Goal: Complete application form

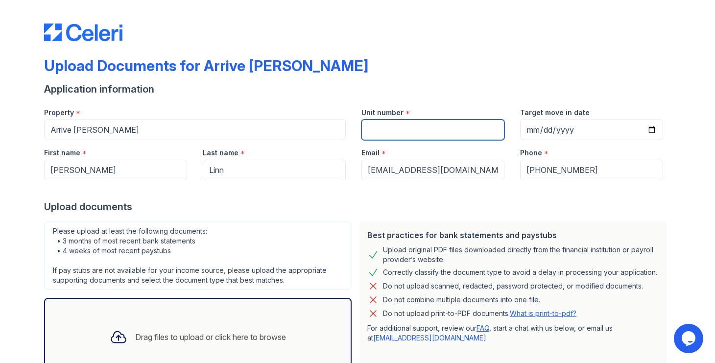
click at [432, 130] on input "Unit number" at bounding box center [433, 130] width 143 height 21
type input "217"
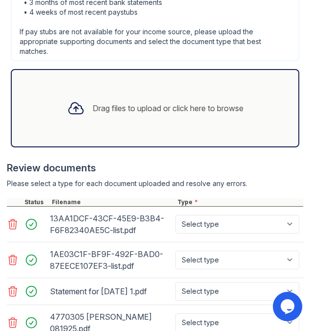
scroll to position [578, 0]
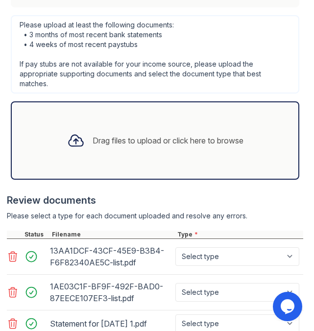
click at [206, 135] on div "Drag files to upload or click here to browse" at bounding box center [168, 141] width 151 height 12
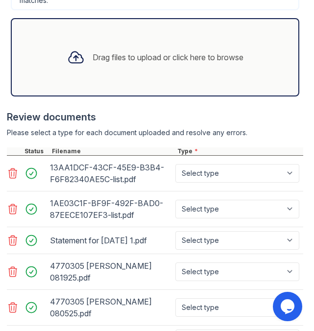
scroll to position [662, 0]
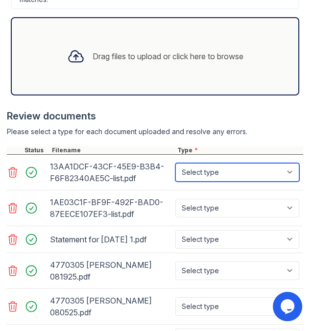
click at [217, 163] on select "Select type Paystub Bank Statement Offer Letter Tax Documents Benefit Award Let…" at bounding box center [237, 172] width 124 height 19
select select "paystub"
click at [175, 163] on select "Select type Paystub Bank Statement Offer Letter Tax Documents Benefit Award Let…" at bounding box center [237, 172] width 124 height 19
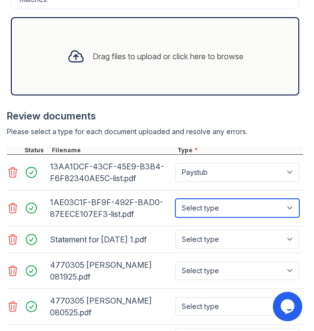
click at [203, 199] on select "Select type Paystub Bank Statement Offer Letter Tax Documents Benefit Award Let…" at bounding box center [237, 208] width 124 height 19
select select "paystub"
click at [175, 199] on select "Select type Paystub Bank Statement Offer Letter Tax Documents Benefit Award Let…" at bounding box center [237, 208] width 124 height 19
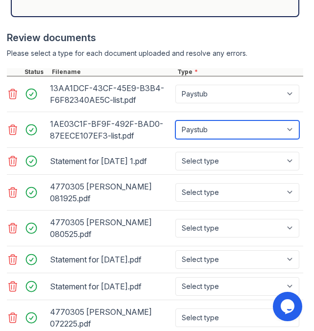
scroll to position [749, 0]
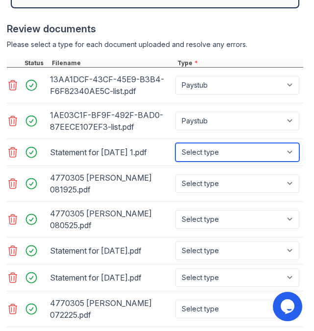
click at [230, 143] on select "Select type Paystub Bank Statement Offer Letter Tax Documents Benefit Award Let…" at bounding box center [237, 152] width 124 height 19
select select "paystub"
click at [175, 143] on select "Select type Paystub Bank Statement Offer Letter Tax Documents Benefit Award Let…" at bounding box center [237, 152] width 124 height 19
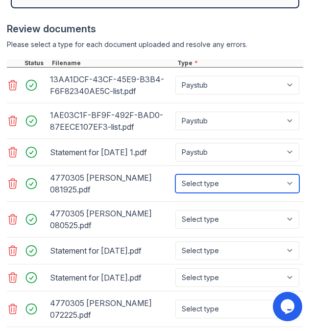
click at [210, 174] on select "Select type Paystub Bank Statement Offer Letter Tax Documents Benefit Award Let…" at bounding box center [237, 183] width 124 height 19
select select "paystub"
click at [175, 174] on select "Select type Paystub Bank Statement Offer Letter Tax Documents Benefit Award Let…" at bounding box center [237, 183] width 124 height 19
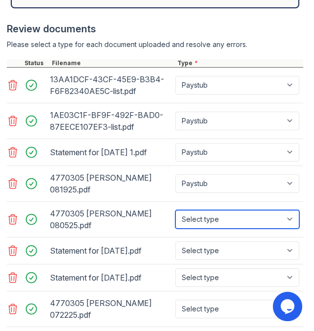
click at [209, 210] on select "Select type Paystub Bank Statement Offer Letter Tax Documents Benefit Award Let…" at bounding box center [237, 219] width 124 height 19
select select "paystub"
click at [175, 210] on select "Select type Paystub Bank Statement Offer Letter Tax Documents Benefit Award Let…" at bounding box center [237, 219] width 124 height 19
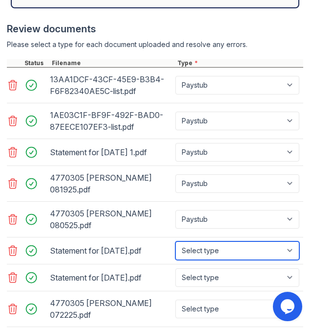
click at [199, 242] on select "Select type Paystub Bank Statement Offer Letter Tax Documents Benefit Award Let…" at bounding box center [237, 251] width 124 height 19
select select "paystub"
click at [175, 242] on select "Select type Paystub Bank Statement Offer Letter Tax Documents Benefit Award Let…" at bounding box center [237, 251] width 124 height 19
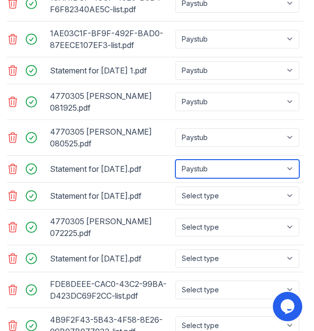
scroll to position [833, 0]
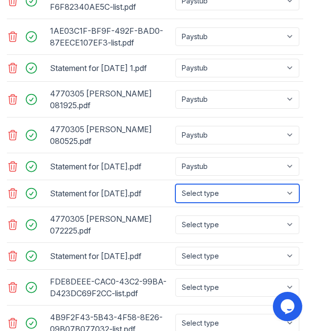
click at [210, 184] on select "Select type Paystub Bank Statement Offer Letter Tax Documents Benefit Award Let…" at bounding box center [237, 193] width 124 height 19
select select "paystub"
click at [175, 184] on select "Select type Paystub Bank Statement Offer Letter Tax Documents Benefit Award Let…" at bounding box center [237, 193] width 124 height 19
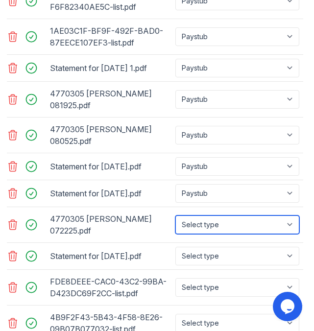
click at [196, 216] on select "Select type Paystub Bank Statement Offer Letter Tax Documents Benefit Award Let…" at bounding box center [237, 225] width 124 height 19
select select "paystub"
click at [175, 216] on select "Select type Paystub Bank Statement Offer Letter Tax Documents Benefit Award Let…" at bounding box center [237, 225] width 124 height 19
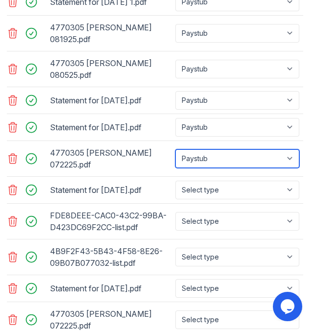
scroll to position [902, 0]
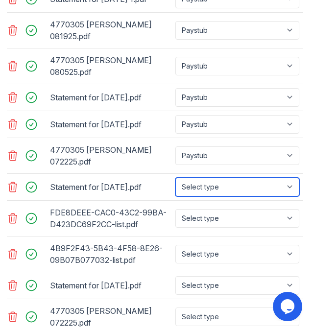
click at [213, 178] on select "Select type Paystub Bank Statement Offer Letter Tax Documents Benefit Award Let…" at bounding box center [237, 187] width 124 height 19
select select "paystub"
click at [175, 178] on select "Select type Paystub Bank Statement Offer Letter Tax Documents Benefit Award Let…" at bounding box center [237, 187] width 124 height 19
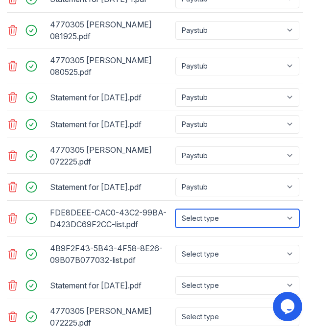
click at [203, 209] on select "Select type Paystub Bank Statement Offer Letter Tax Documents Benefit Award Let…" at bounding box center [237, 218] width 124 height 19
select select "paystub"
click at [175, 209] on select "Select type Paystub Bank Statement Offer Letter Tax Documents Benefit Award Let…" at bounding box center [237, 218] width 124 height 19
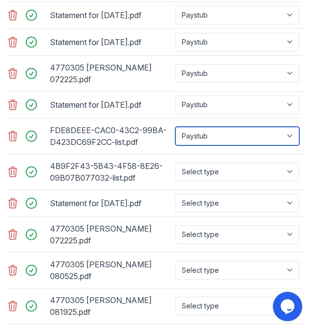
scroll to position [986, 0]
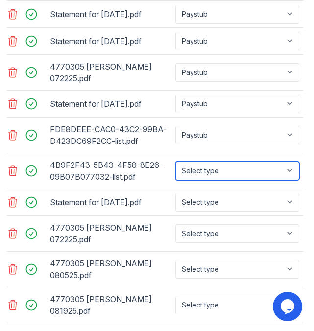
click at [219, 162] on select "Select type Paystub Bank Statement Offer Letter Tax Documents Benefit Award Let…" at bounding box center [237, 171] width 124 height 19
select select "paystub"
click at [175, 162] on select "Select type Paystub Bank Statement Offer Letter Tax Documents Benefit Award Let…" at bounding box center [237, 171] width 124 height 19
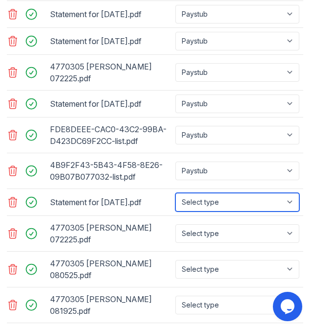
click at [212, 193] on select "Select type Paystub Bank Statement Offer Letter Tax Documents Benefit Award Let…" at bounding box center [237, 202] width 124 height 19
select select "paystub"
click at [175, 193] on select "Select type Paystub Bank Statement Offer Letter Tax Documents Benefit Award Let…" at bounding box center [237, 202] width 124 height 19
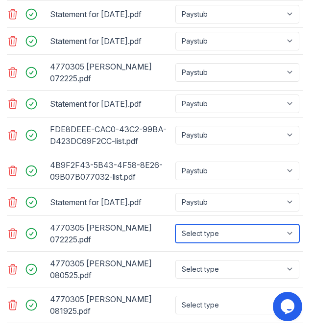
click at [202, 224] on select "Select type Paystub Bank Statement Offer Letter Tax Documents Benefit Award Let…" at bounding box center [237, 233] width 124 height 19
select select "paystub"
click at [175, 224] on select "Select type Paystub Bank Statement Offer Letter Tax Documents Benefit Award Let…" at bounding box center [237, 233] width 124 height 19
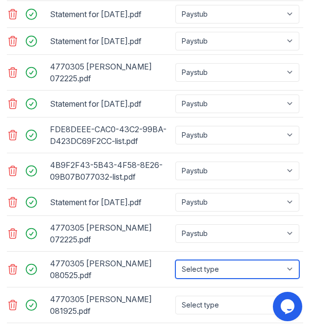
click at [201, 260] on select "Select type Paystub Bank Statement Offer Letter Tax Documents Benefit Award Let…" at bounding box center [237, 269] width 124 height 19
select select "paystub"
click at [175, 260] on select "Select type Paystub Bank Statement Offer Letter Tax Documents Benefit Award Let…" at bounding box center [237, 269] width 124 height 19
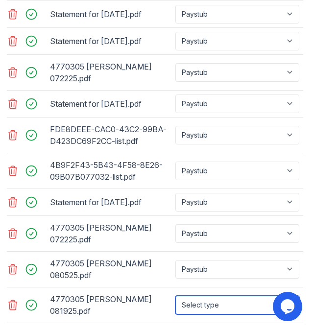
click at [195, 296] on select "Select type Paystub Bank Statement Offer Letter Tax Documents Benefit Award Let…" at bounding box center [237, 305] width 124 height 19
select select "paystub"
click at [175, 296] on select "Select type Paystub Bank Statement Offer Letter Tax Documents Benefit Award Let…" at bounding box center [237, 305] width 124 height 19
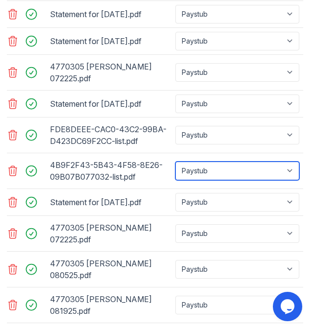
click at [217, 162] on select "Select type Paystub Bank Statement Offer Letter Tax Documents Benefit Award Let…" at bounding box center [237, 171] width 124 height 19
select select "bank_statement"
click at [175, 162] on select "Select type Paystub Bank Statement Offer Letter Tax Documents Benefit Award Let…" at bounding box center [237, 171] width 124 height 19
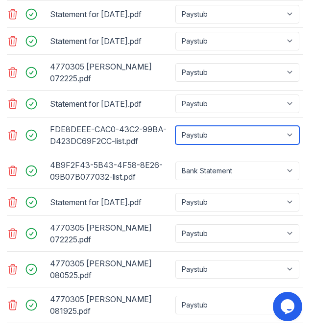
click at [224, 126] on select "Select type Paystub Bank Statement Offer Letter Tax Documents Benefit Award Let…" at bounding box center [237, 135] width 124 height 19
select select "bank_statement"
click at [175, 126] on select "Select type Paystub Bank Statement Offer Letter Tax Documents Benefit Award Let…" at bounding box center [237, 135] width 124 height 19
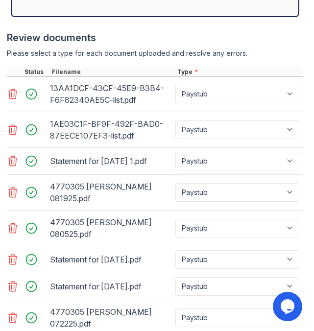
scroll to position [740, 0]
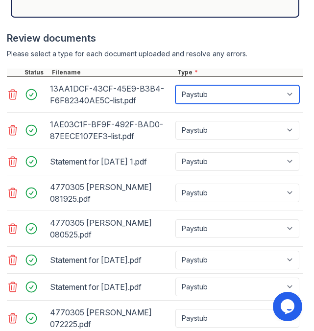
click at [243, 85] on select "Select type Paystub Bank Statement Offer Letter Tax Documents Benefit Award Let…" at bounding box center [237, 94] width 124 height 19
select select "bank_statement"
click at [175, 85] on select "Select type Paystub Bank Statement Offer Letter Tax Documents Benefit Award Let…" at bounding box center [237, 94] width 124 height 19
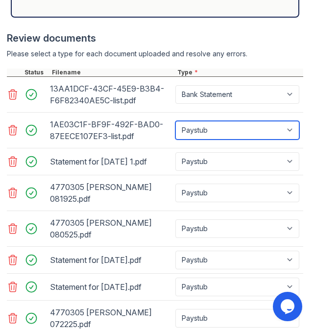
click at [214, 121] on select "Select type Paystub Bank Statement Offer Letter Tax Documents Benefit Award Let…" at bounding box center [237, 130] width 124 height 19
select select "bank_statement"
click at [175, 121] on select "Select type Paystub Bank Statement Offer Letter Tax Documents Benefit Award Let…" at bounding box center [237, 130] width 124 height 19
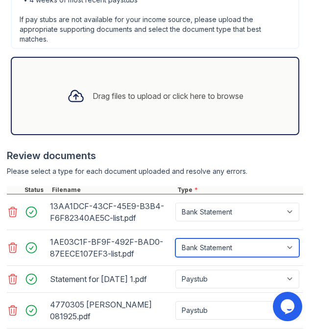
scroll to position [620, 0]
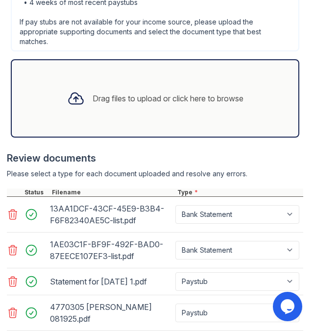
click at [149, 93] on div "Drag files to upload or click here to browse" at bounding box center [168, 99] width 151 height 12
click at [111, 93] on div "Drag files to upload or click here to browse" at bounding box center [168, 99] width 151 height 12
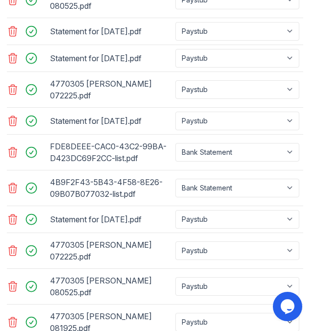
scroll to position [1084, 0]
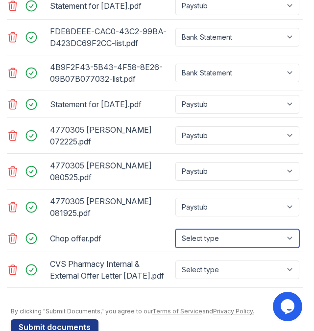
click at [202, 229] on select "Select type Paystub Bank Statement Offer Letter Tax Documents Benefit Award Let…" at bounding box center [237, 238] width 124 height 19
select select "offer_letter"
click at [175, 229] on select "Select type Paystub Bank Statement Offer Letter Tax Documents Benefit Award Let…" at bounding box center [237, 238] width 124 height 19
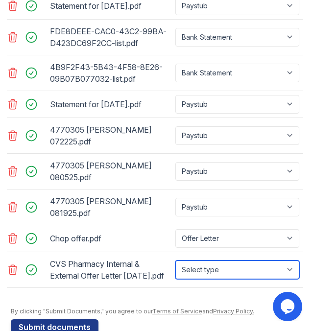
click at [204, 261] on select "Select type Paystub Bank Statement Offer Letter Tax Documents Benefit Award Let…" at bounding box center [237, 270] width 124 height 19
select select "offer_letter"
click at [175, 261] on select "Select type Paystub Bank Statement Offer Letter Tax Documents Benefit Award Let…" at bounding box center [237, 270] width 124 height 19
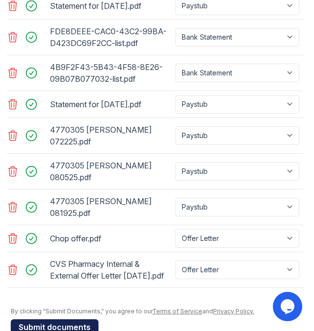
click at [25, 319] on button "Submit documents" at bounding box center [55, 327] width 88 height 16
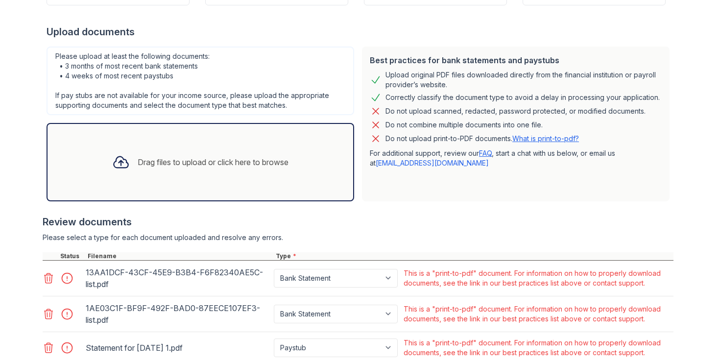
scroll to position [201, 0]
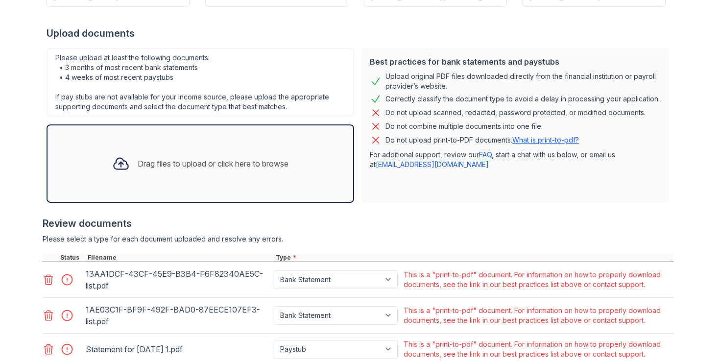
click at [531, 141] on link "What is print-to-pdf?" at bounding box center [545, 140] width 67 height 8
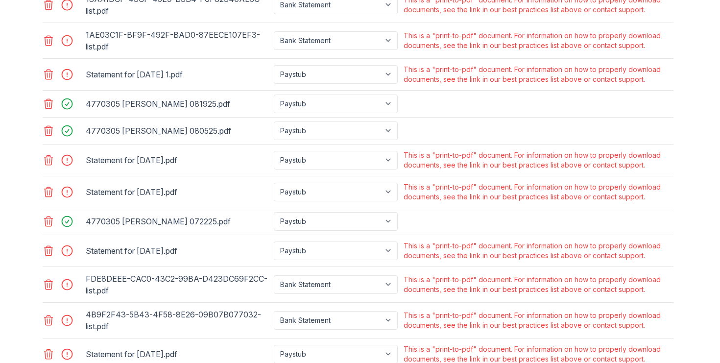
scroll to position [431, 0]
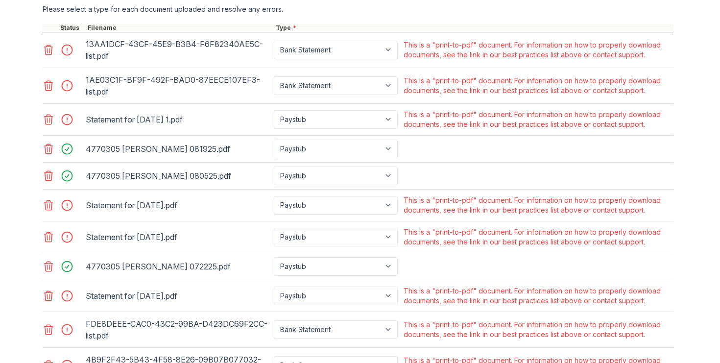
click at [46, 50] on icon at bounding box center [49, 50] width 12 height 12
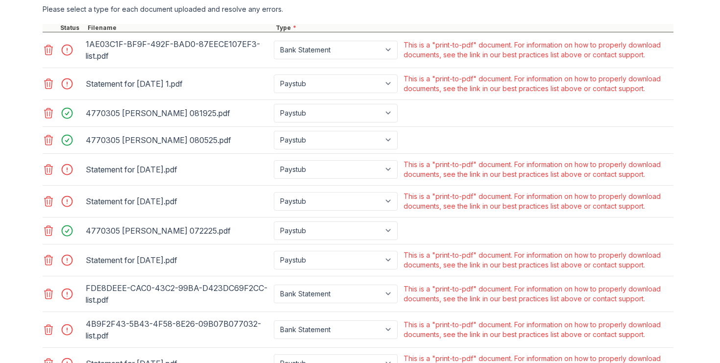
click at [50, 48] on icon at bounding box center [49, 50] width 12 height 12
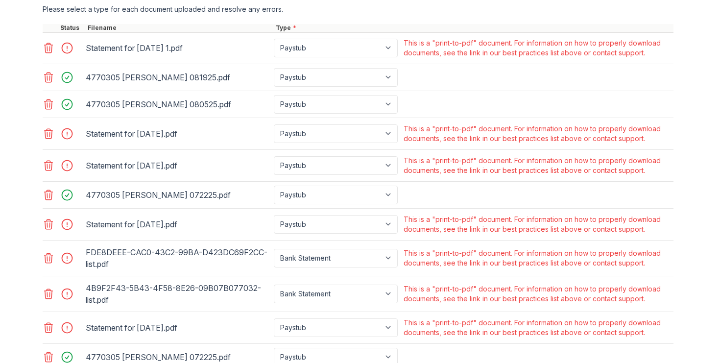
click at [50, 48] on icon at bounding box center [49, 48] width 12 height 12
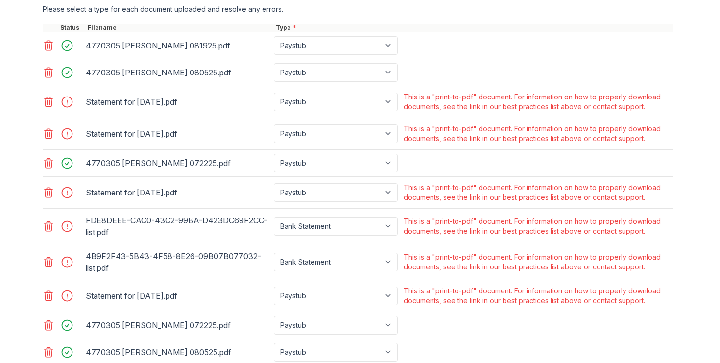
click at [49, 100] on icon at bounding box center [49, 102] width 8 height 10
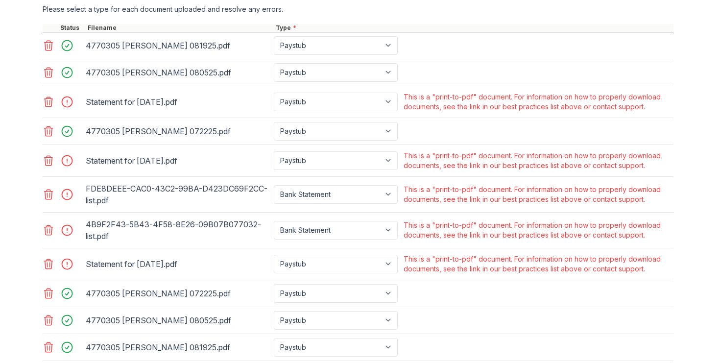
click at [49, 100] on icon at bounding box center [49, 102] width 8 height 10
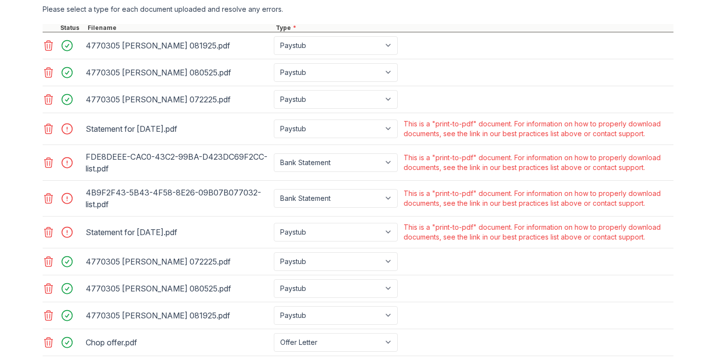
click at [51, 127] on icon at bounding box center [49, 129] width 12 height 12
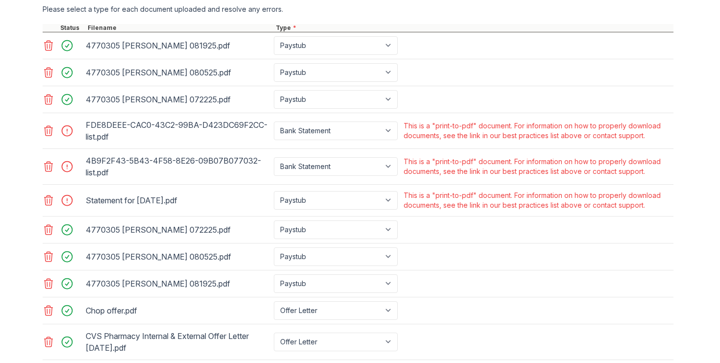
click at [50, 131] on icon at bounding box center [49, 131] width 12 height 12
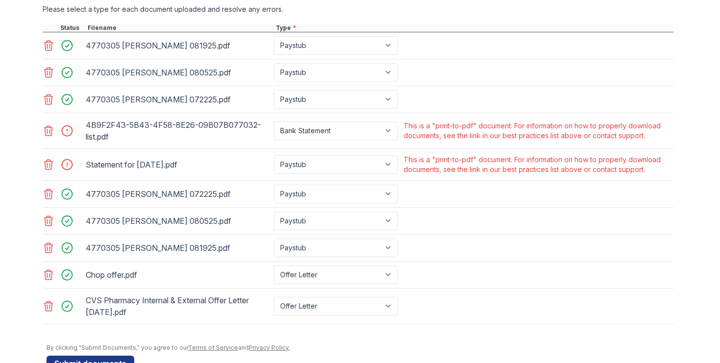
click at [50, 133] on icon at bounding box center [49, 131] width 12 height 12
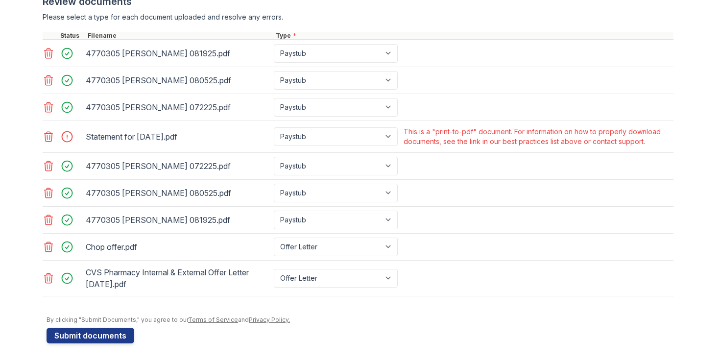
click at [50, 138] on icon at bounding box center [49, 137] width 8 height 10
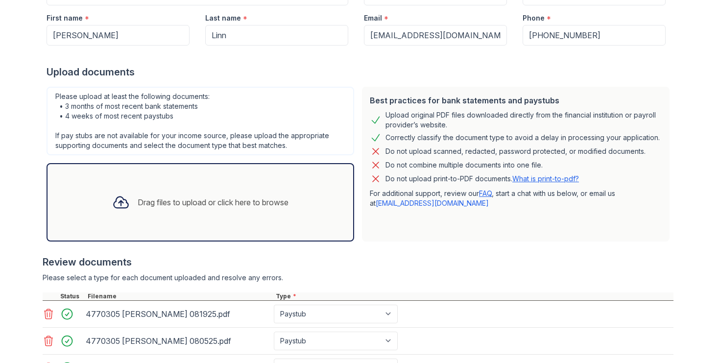
scroll to position [163, 0]
click at [532, 176] on link "What is print-to-pdf?" at bounding box center [545, 178] width 67 height 8
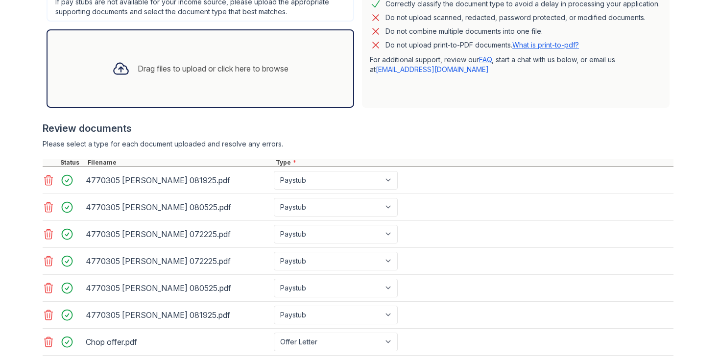
scroll to position [281, 0]
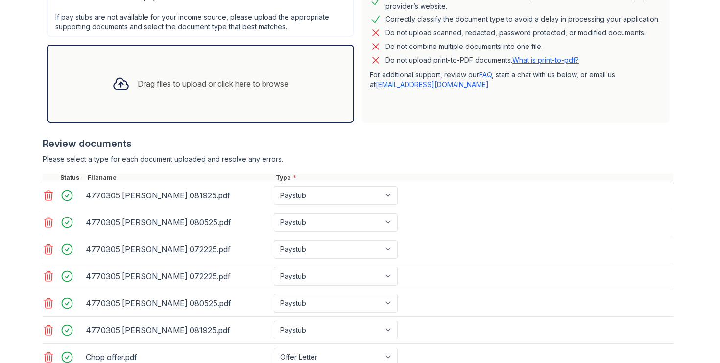
click at [202, 86] on div "Drag files to upload or click here to browse" at bounding box center [213, 84] width 151 height 12
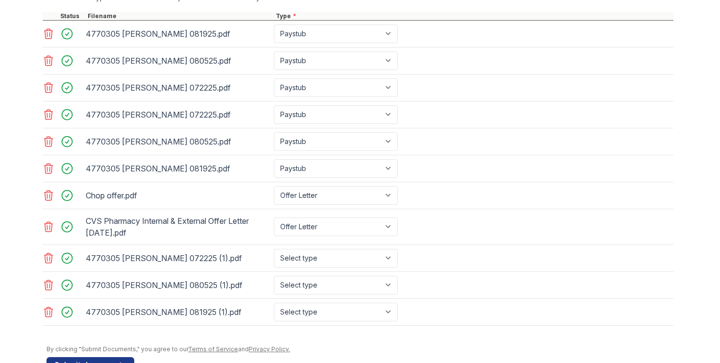
scroll to position [472, 0]
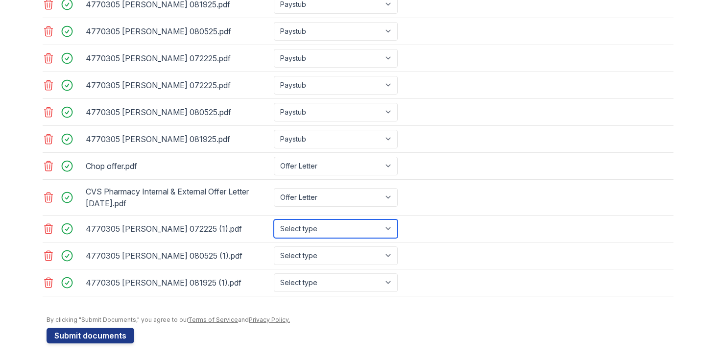
click at [325, 224] on select "Select type Paystub Bank Statement Offer Letter Tax Documents Benefit Award Let…" at bounding box center [336, 228] width 124 height 19
select select "paystub"
click at [274, 219] on select "Select type Paystub Bank Statement Offer Letter Tax Documents Benefit Award Let…" at bounding box center [336, 228] width 124 height 19
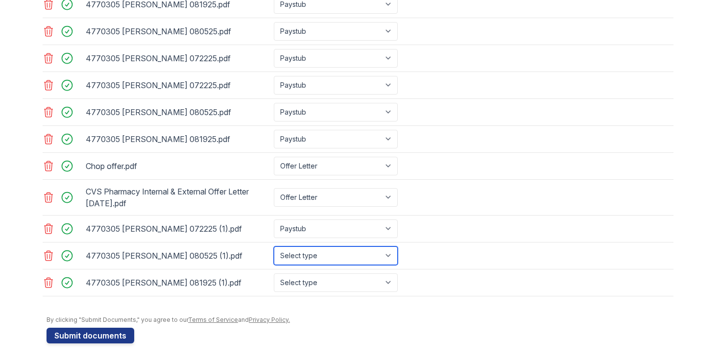
click at [309, 257] on select "Select type Paystub Bank Statement Offer Letter Tax Documents Benefit Award Let…" at bounding box center [336, 255] width 124 height 19
select select "paystub"
click at [274, 246] on select "Select type Paystub Bank Statement Offer Letter Tax Documents Benefit Award Let…" at bounding box center [336, 255] width 124 height 19
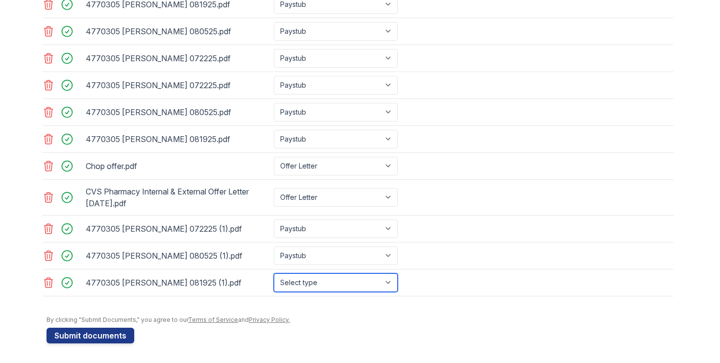
click at [298, 285] on select "Select type Paystub Bank Statement Offer Letter Tax Documents Benefit Award Let…" at bounding box center [336, 282] width 124 height 19
select select "paystub"
click at [274, 273] on select "Select type Paystub Bank Statement Offer Letter Tax Documents Benefit Award Let…" at bounding box center [336, 282] width 124 height 19
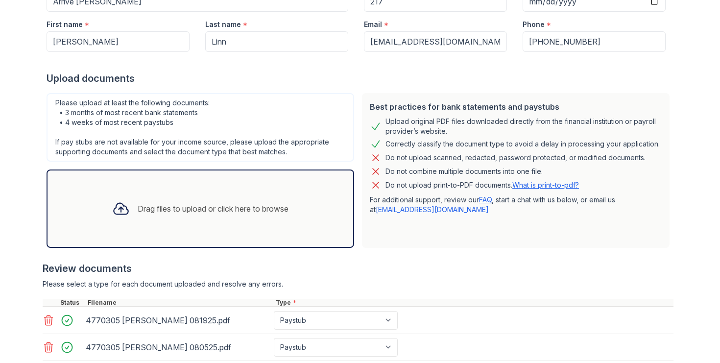
scroll to position [156, 0]
click at [173, 203] on div "Drag files to upload or click here to browse" at bounding box center [213, 208] width 151 height 12
click at [187, 219] on div "Drag files to upload or click here to browse" at bounding box center [200, 208] width 192 height 33
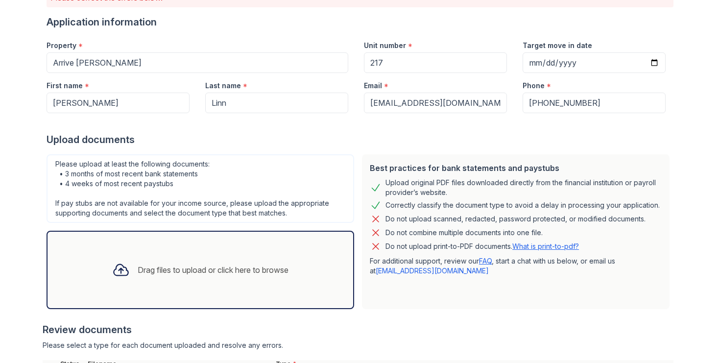
scroll to position [97, 0]
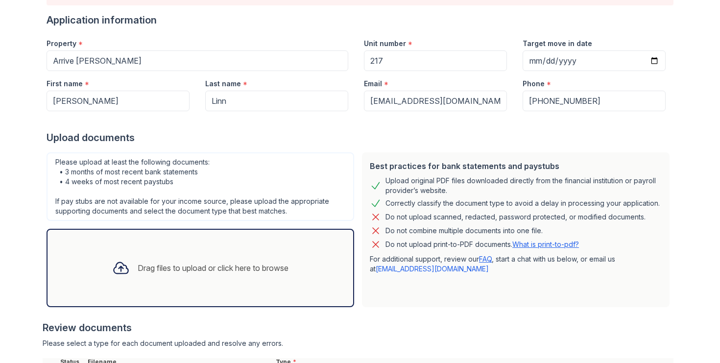
click at [193, 264] on div "Drag files to upload or click here to browse" at bounding box center [213, 268] width 151 height 12
click at [204, 255] on div "Drag files to upload or click here to browse" at bounding box center [200, 267] width 192 height 33
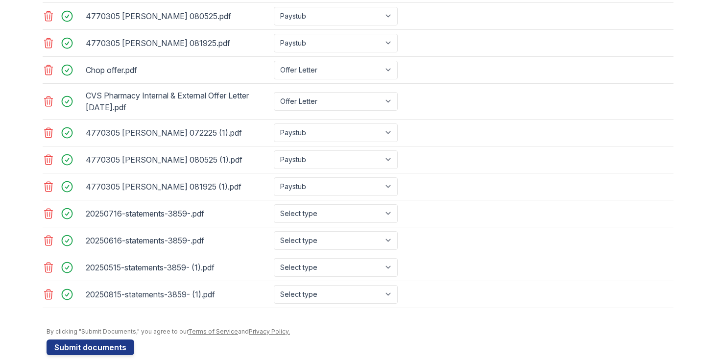
scroll to position [580, 0]
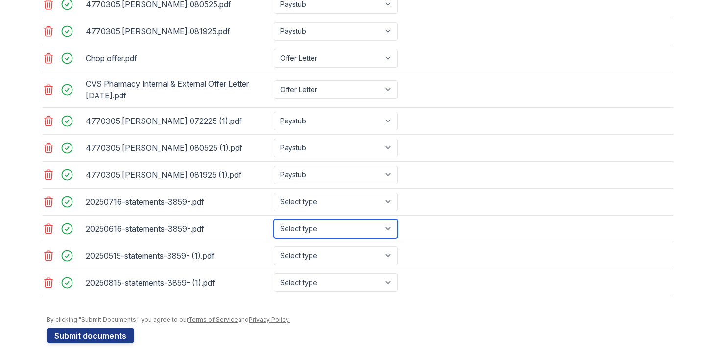
click at [330, 226] on select "Select type Paystub Bank Statement Offer Letter Tax Documents Benefit Award Let…" at bounding box center [336, 228] width 124 height 19
select select "bank_statement"
click at [274, 219] on select "Select type Paystub Bank Statement Offer Letter Tax Documents Benefit Award Let…" at bounding box center [336, 228] width 124 height 19
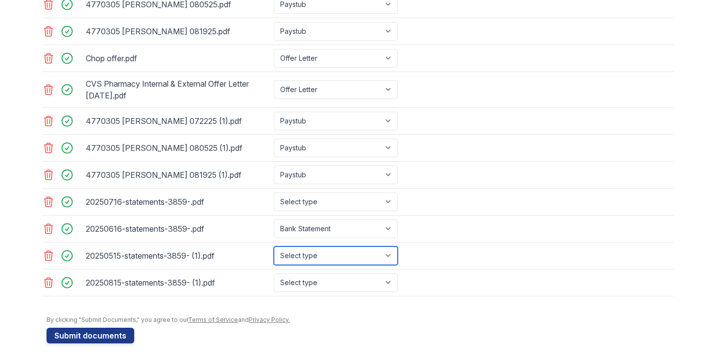
click at [318, 255] on select "Select type Paystub Bank Statement Offer Letter Tax Documents Benefit Award Let…" at bounding box center [336, 255] width 124 height 19
select select "bank_statement"
click at [274, 246] on select "Select type Paystub Bank Statement Offer Letter Tax Documents Benefit Award Let…" at bounding box center [336, 255] width 124 height 19
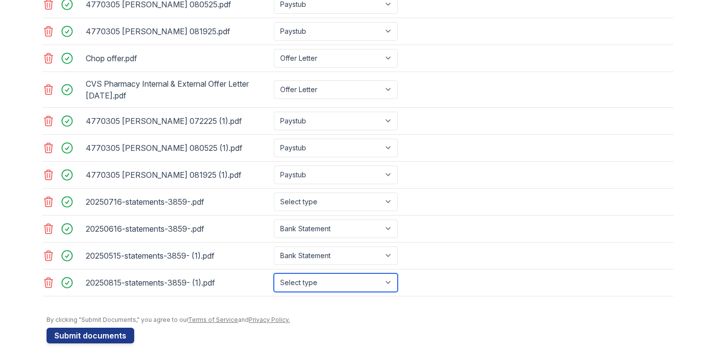
click at [317, 287] on select "Select type Paystub Bank Statement Offer Letter Tax Documents Benefit Award Let…" at bounding box center [336, 282] width 124 height 19
select select "bank_statement"
click at [274, 273] on select "Select type Paystub Bank Statement Offer Letter Tax Documents Benefit Award Let…" at bounding box center [336, 282] width 124 height 19
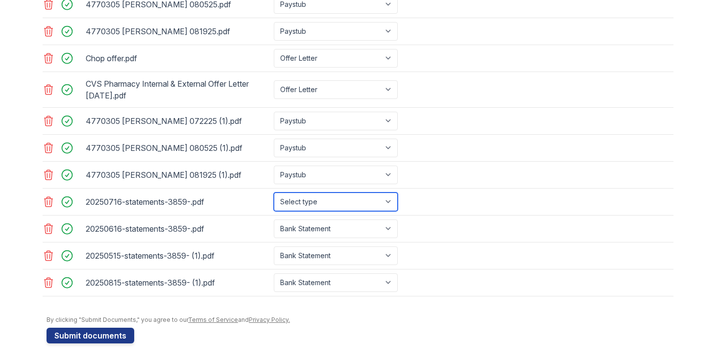
click at [333, 205] on select "Select type Paystub Bank Statement Offer Letter Tax Documents Benefit Award Let…" at bounding box center [336, 202] width 124 height 19
select select "bank_statement"
click at [274, 193] on select "Select type Paystub Bank Statement Offer Letter Tax Documents Benefit Award Let…" at bounding box center [336, 202] width 124 height 19
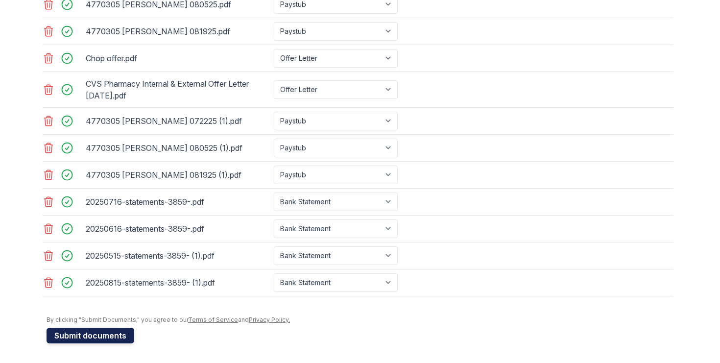
click at [96, 341] on button "Submit documents" at bounding box center [91, 336] width 88 height 16
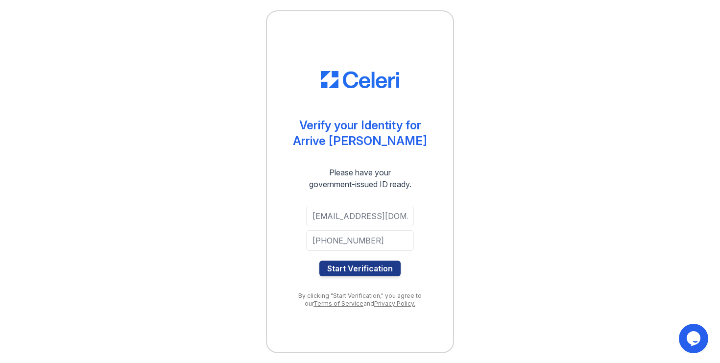
click at [355, 260] on div at bounding box center [360, 256] width 108 height 10
click at [355, 272] on button "Start Verification" at bounding box center [359, 269] width 81 height 16
